Goal: Check status: Check status

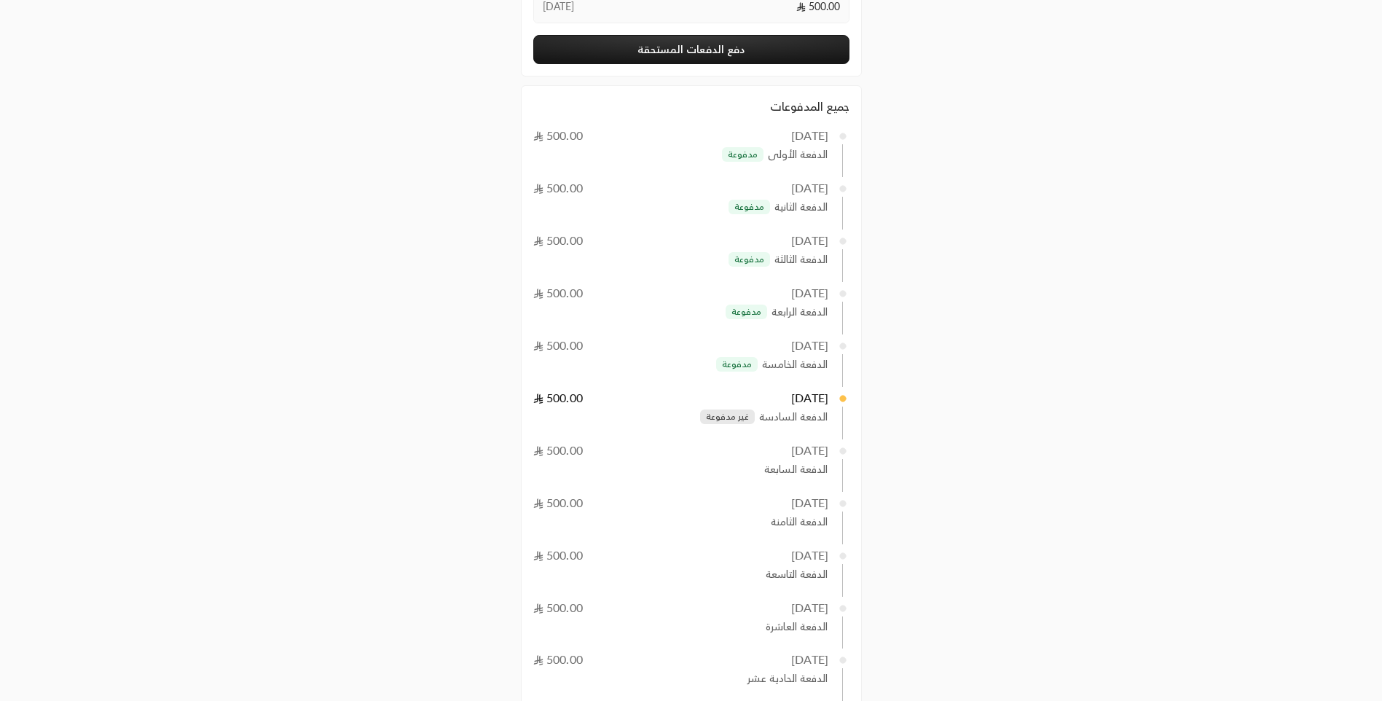
scroll to position [364, 0]
